Goal: Transaction & Acquisition: Purchase product/service

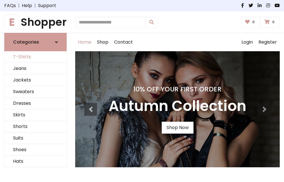
click at [35, 57] on link "T-Shirts" at bounding box center [36, 57] width 62 height 12
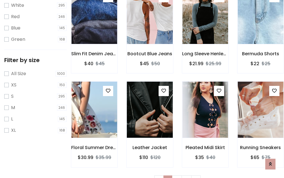
scroll to position [10, 0]
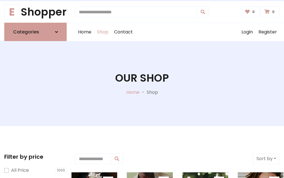
click at [142, 84] on h1 "Our Shop" at bounding box center [142, 78] width 54 height 12
click at [177, 32] on div "Home Shop Contact Log out Login Register" at bounding box center [177, 32] width 204 height 18
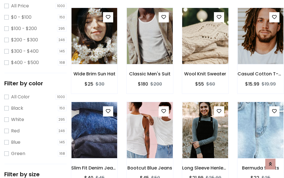
click at [205, 47] on img at bounding box center [205, 36] width 55 height 136
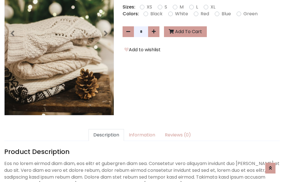
scroll to position [139, 0]
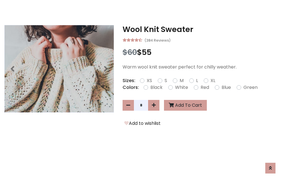
click at [201, 29] on h3 "Wool Knit Sweater" at bounding box center [200, 29] width 157 height 9
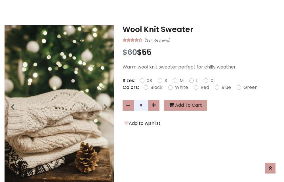
click at [201, 29] on h3 "Wool Knit Sweater" at bounding box center [200, 29] width 157 height 9
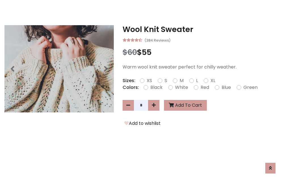
click at [201, 29] on h3 "Wool Knit Sweater" at bounding box center [200, 29] width 157 height 9
